Goal: Entertainment & Leisure: Consume media (video, audio)

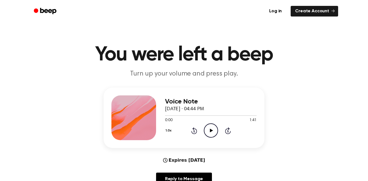
click at [214, 129] on icon "Play Audio" at bounding box center [211, 130] width 14 height 14
click at [212, 130] on icon at bounding box center [211, 131] width 3 height 4
click at [214, 128] on icon "Play Audio" at bounding box center [211, 130] width 14 height 14
click at [210, 132] on icon at bounding box center [211, 131] width 3 height 4
click at [213, 134] on icon "Play Audio" at bounding box center [211, 130] width 14 height 14
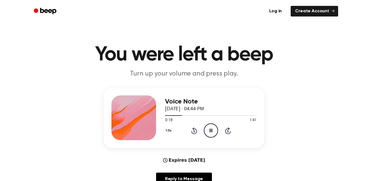
click at [209, 131] on icon "Pause Audio" at bounding box center [211, 130] width 14 height 14
click at [210, 131] on icon at bounding box center [211, 131] width 3 height 4
click at [194, 131] on icon at bounding box center [193, 131] width 1 height 2
click at [194, 129] on icon at bounding box center [194, 130] width 6 height 7
click at [217, 132] on circle at bounding box center [211, 131] width 14 height 14
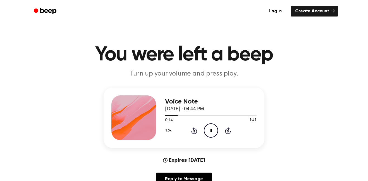
click at [214, 132] on icon "Pause Audio" at bounding box center [211, 130] width 14 height 14
click at [209, 127] on icon "Play Audio" at bounding box center [211, 130] width 14 height 14
click at [207, 126] on icon "Pause Audio" at bounding box center [211, 130] width 14 height 14
click at [217, 134] on circle at bounding box center [211, 131] width 14 height 14
click at [194, 131] on icon at bounding box center [193, 131] width 1 height 2
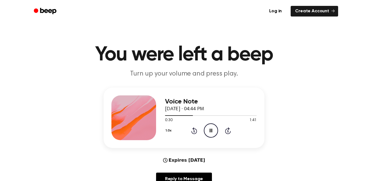
click at [208, 130] on icon "Pause Audio" at bounding box center [211, 130] width 14 height 14
click at [212, 134] on icon "Play Audio" at bounding box center [211, 130] width 14 height 14
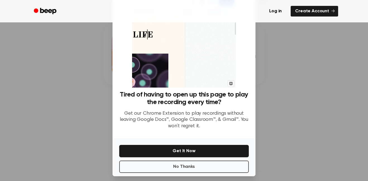
scroll to position [23, 0]
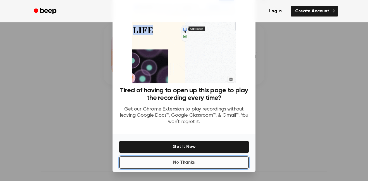
click at [231, 162] on button "No Thanks" at bounding box center [184, 162] width 130 height 12
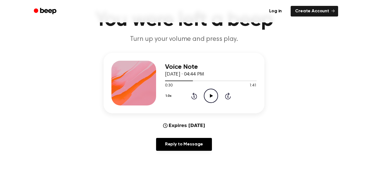
scroll to position [26, 0]
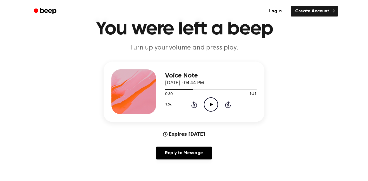
click at [215, 107] on icon "Play Audio" at bounding box center [211, 104] width 14 height 14
click at [283, 162] on div "Voice Note [DATE] · 04:44 PM 0:31 1:41 Your browser does not support the [objec…" at bounding box center [184, 112] width 355 height 102
click at [215, 101] on icon "Play Audio" at bounding box center [211, 104] width 14 height 14
click at [209, 101] on icon "Play Audio" at bounding box center [211, 104] width 14 height 14
click at [211, 105] on icon "Pause Audio" at bounding box center [211, 104] width 14 height 14
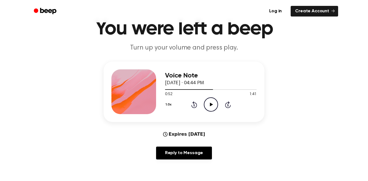
click at [209, 102] on icon "Play Audio" at bounding box center [211, 104] width 14 height 14
click at [194, 104] on icon at bounding box center [193, 105] width 1 height 2
click at [193, 103] on icon at bounding box center [194, 104] width 6 height 7
